Goal: Transaction & Acquisition: Book appointment/travel/reservation

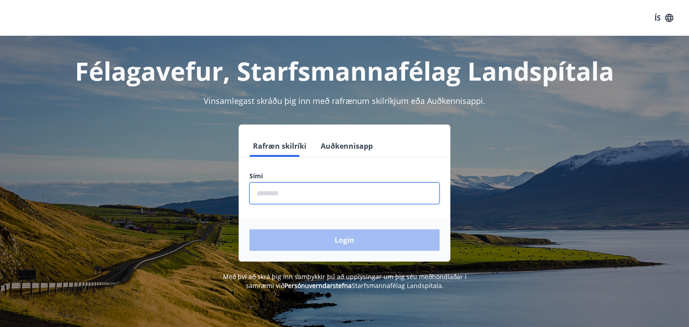
click at [277, 186] on input "phone" at bounding box center [344, 193] width 190 height 22
type input "********"
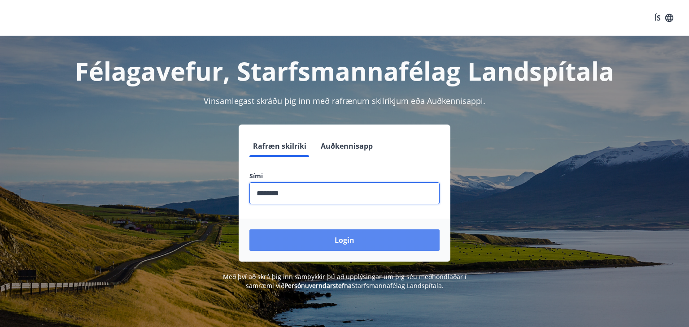
click at [322, 233] on button "Login" at bounding box center [344, 241] width 190 height 22
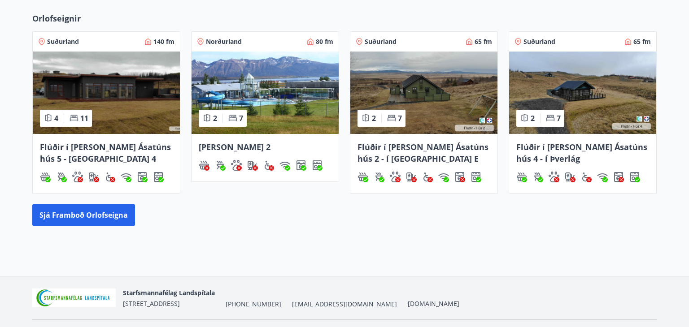
scroll to position [400, 0]
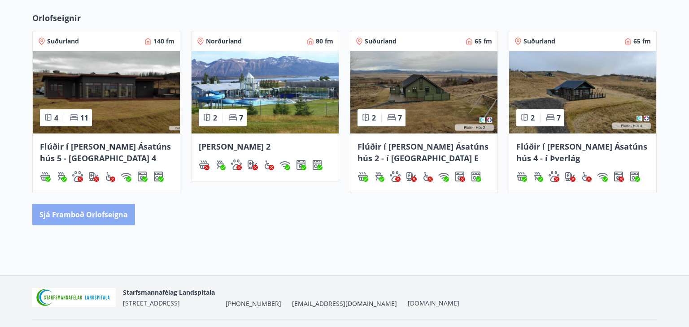
click at [108, 219] on button "Sjá framboð orlofseigna" at bounding box center [83, 215] width 103 height 22
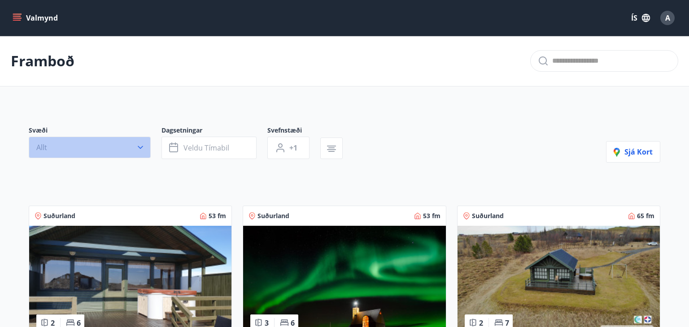
click at [140, 148] on icon "button" at bounding box center [140, 147] width 5 height 3
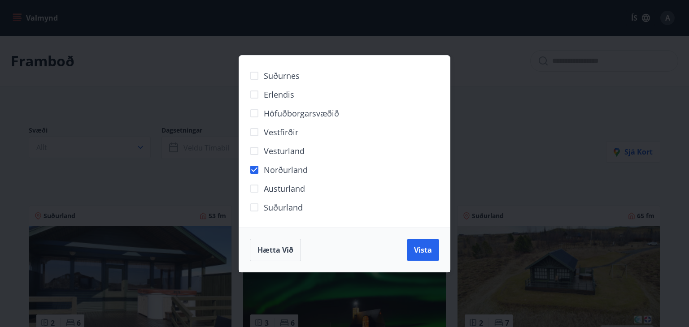
drag, startPoint x: 422, startPoint y: 246, endPoint x: 401, endPoint y: 239, distance: 22.7
click at [422, 246] on span "Vista" at bounding box center [423, 250] width 18 height 10
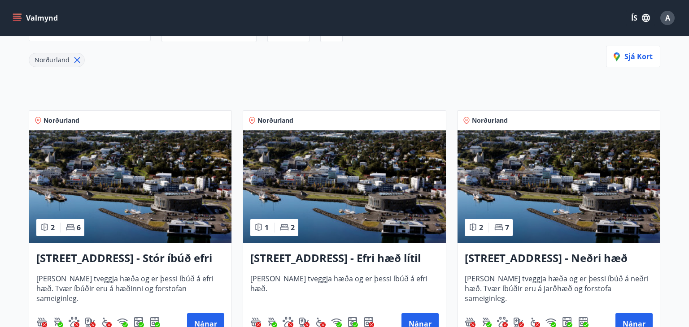
scroll to position [117, 0]
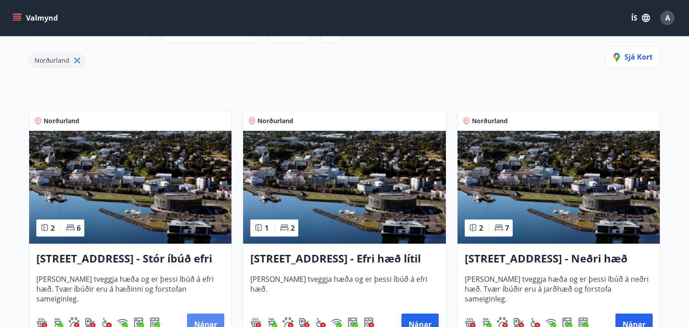
click at [195, 320] on button "Nánar" at bounding box center [205, 325] width 37 height 22
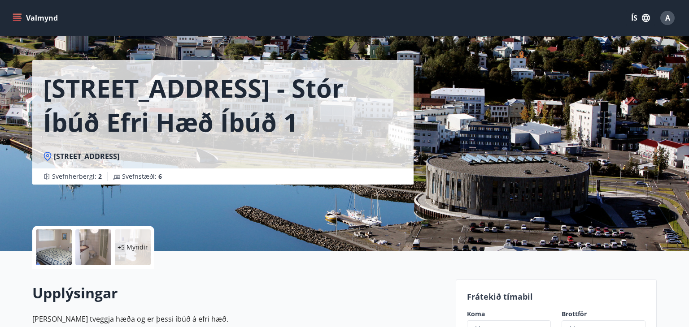
scroll to position [19, 0]
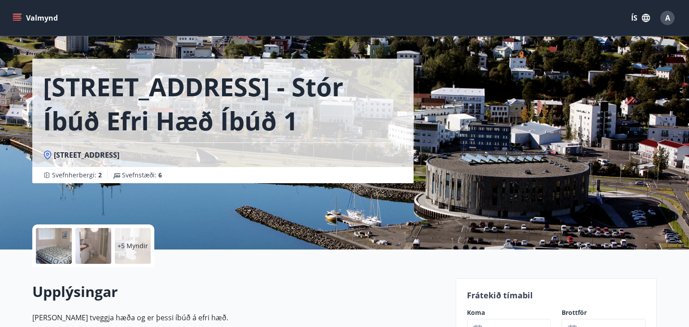
click at [131, 251] on div "+5 Myndir" at bounding box center [133, 246] width 36 height 36
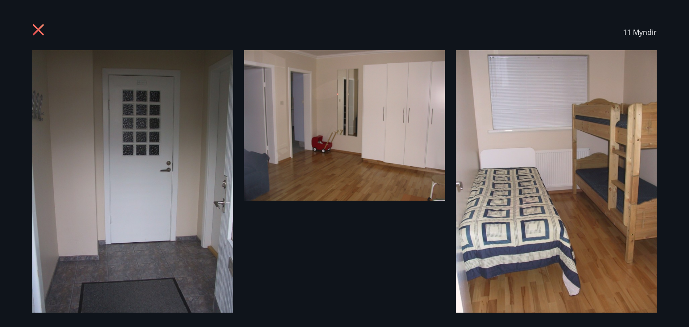
click at [31, 33] on div "11 Myndir" at bounding box center [345, 32] width 646 height 36
click at [35, 33] on icon at bounding box center [38, 29] width 11 height 11
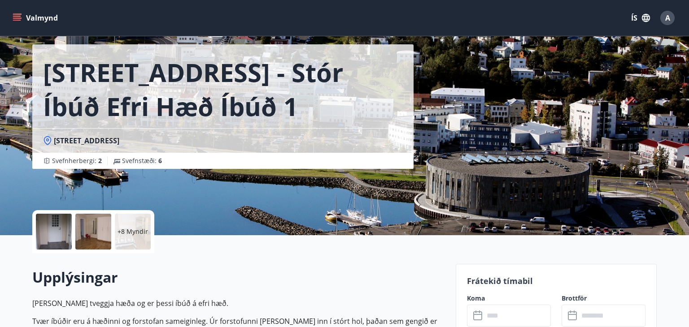
scroll to position [32, 0]
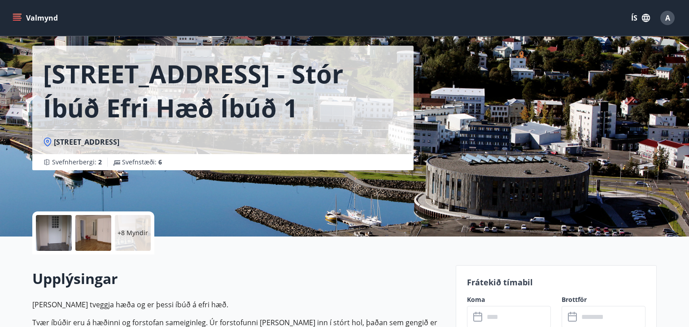
click at [114, 237] on div "+8 Myndir" at bounding box center [93, 233] width 122 height 43
click at [130, 237] on p "+8 Myndir" at bounding box center [132, 233] width 30 height 9
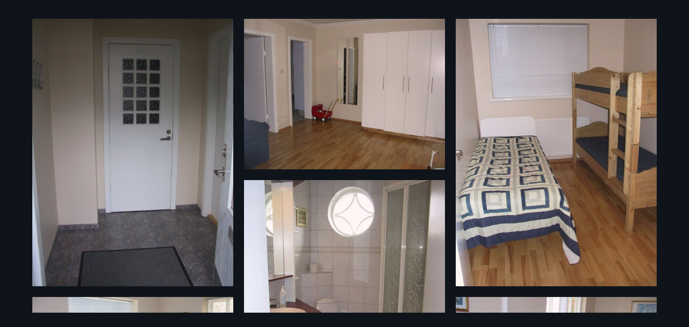
scroll to position [0, 0]
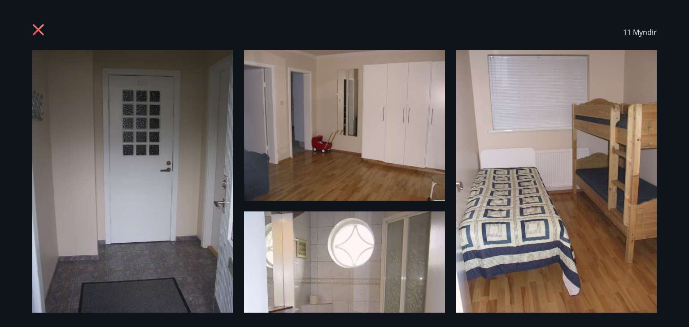
click at [35, 26] on icon at bounding box center [38, 29] width 11 height 11
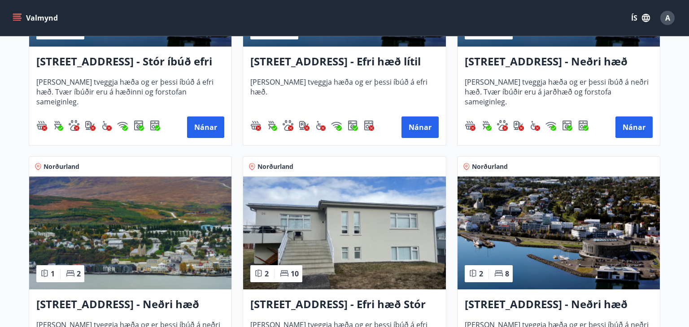
scroll to position [323, 0]
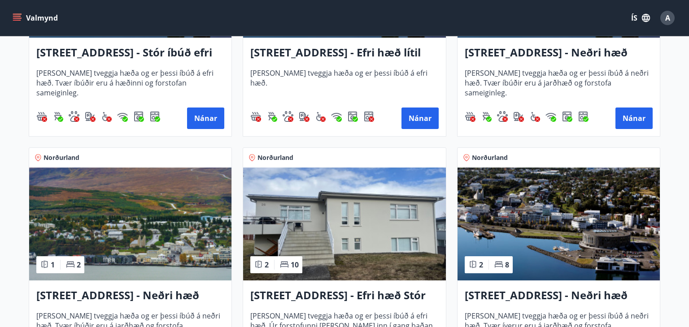
click at [353, 219] on img at bounding box center [344, 224] width 202 height 113
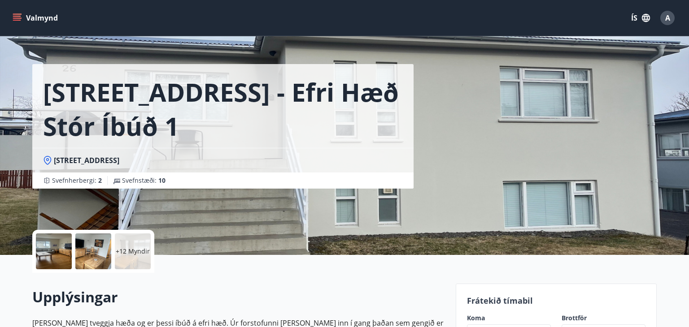
scroll to position [14, 0]
click at [126, 250] on p "+12 Myndir" at bounding box center [133, 251] width 34 height 9
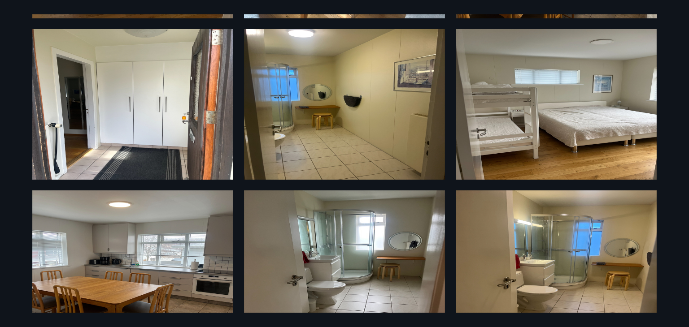
scroll to position [332, 0]
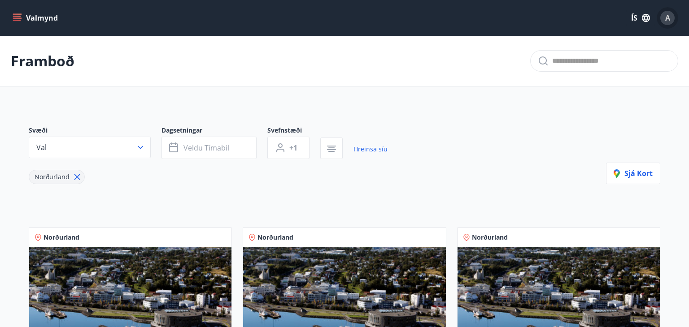
click at [672, 18] on div "A" at bounding box center [667, 18] width 14 height 14
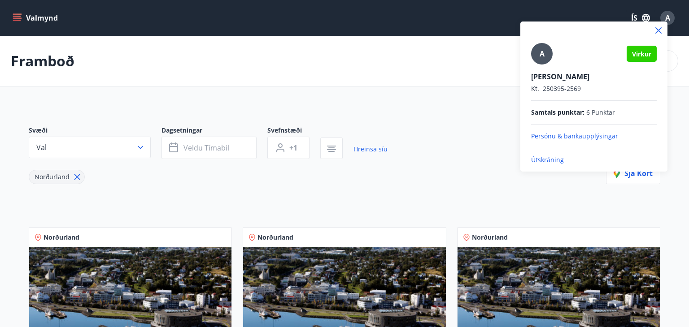
click at [557, 159] on p "Útskráning" at bounding box center [594, 160] width 126 height 9
